Goal: Navigation & Orientation: Find specific page/section

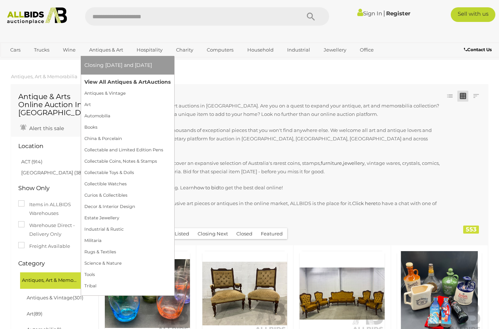
click at [99, 83] on link "View All Antiques & Art Auctions" at bounding box center [127, 81] width 86 height 11
click at [131, 83] on link "View All Antiques & Art Auctions" at bounding box center [127, 81] width 86 height 11
click at [119, 81] on link "View All Antiques & Art Auctions" at bounding box center [127, 81] width 86 height 11
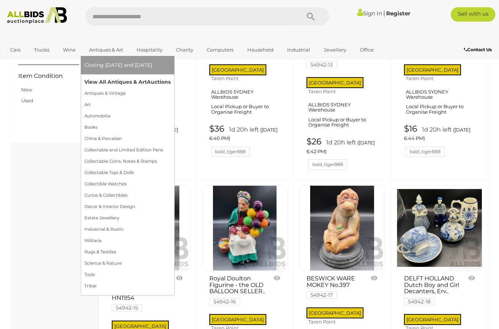
scroll to position [551, 0]
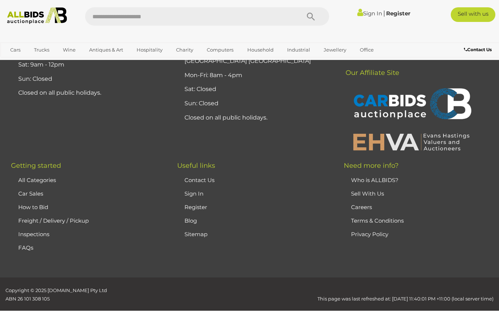
scroll to position [161, 0]
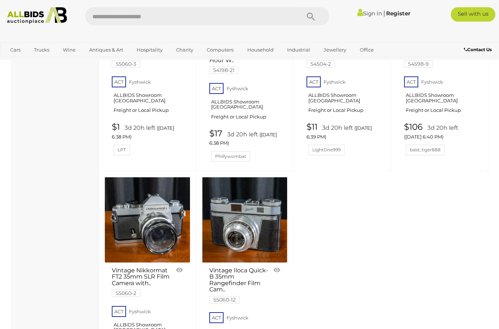
scroll to position [2870, 0]
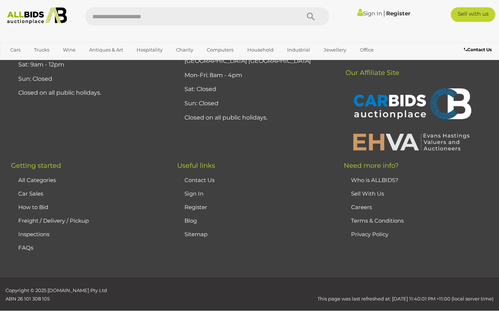
scroll to position [161, 0]
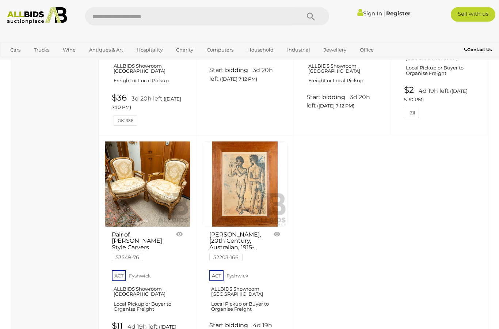
scroll to position [2892, 0]
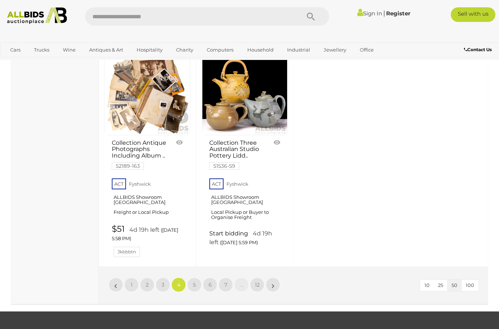
scroll to position [2982, 0]
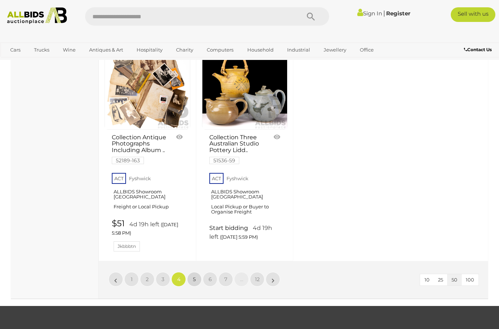
click at [197, 272] on link "5" at bounding box center [194, 279] width 15 height 15
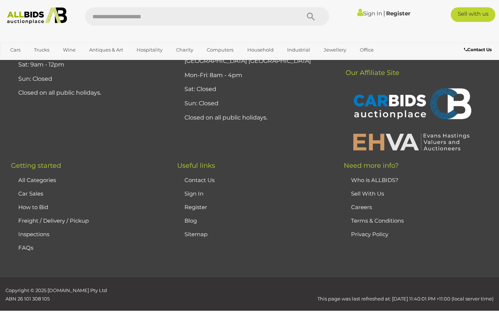
scroll to position [161, 0]
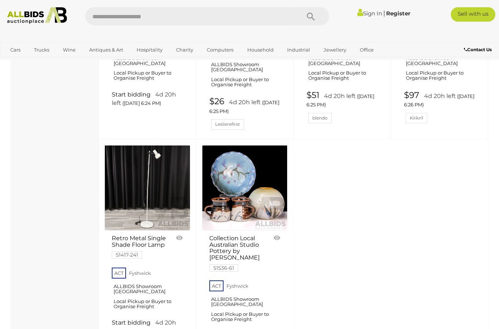
scroll to position [2874, 0]
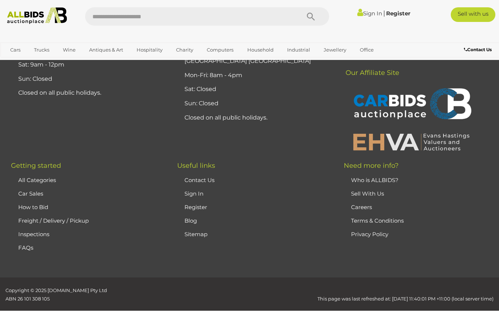
scroll to position [161, 0]
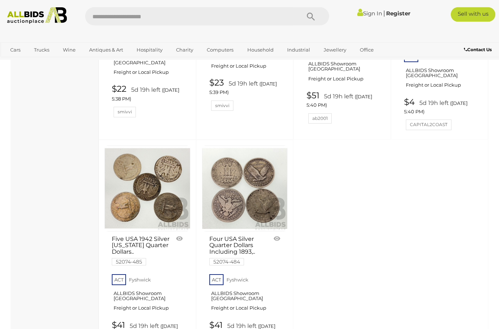
scroll to position [2876, 0]
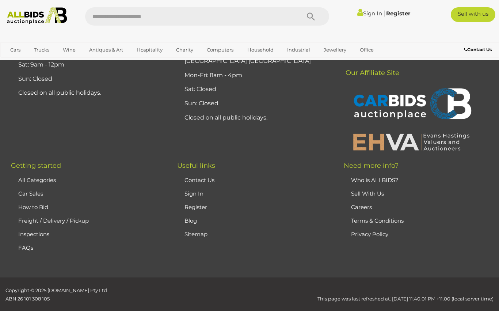
scroll to position [161, 0]
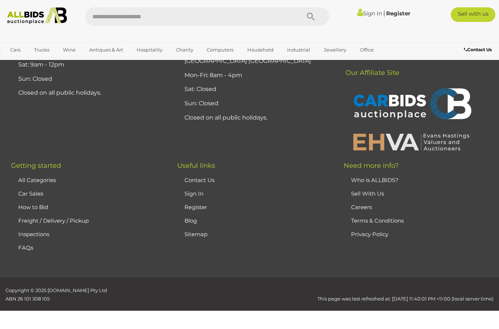
scroll to position [161, 0]
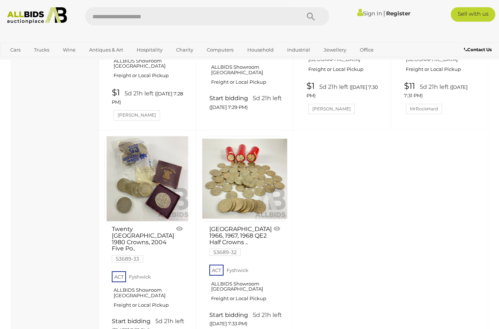
scroll to position [2799, 0]
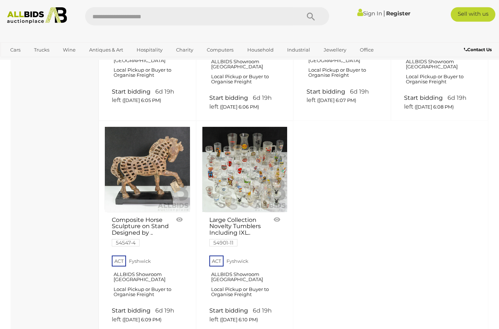
scroll to position [2753, 0]
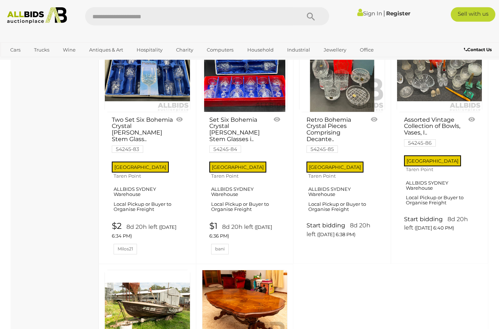
scroll to position [2656, 0]
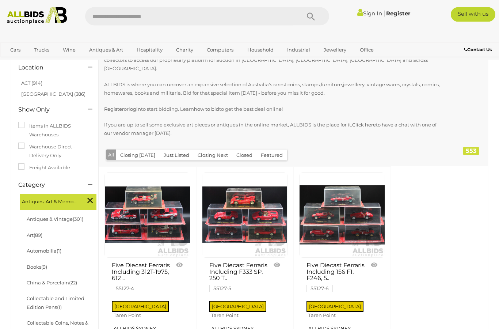
scroll to position [79, 0]
